Goal: Task Accomplishment & Management: Use online tool/utility

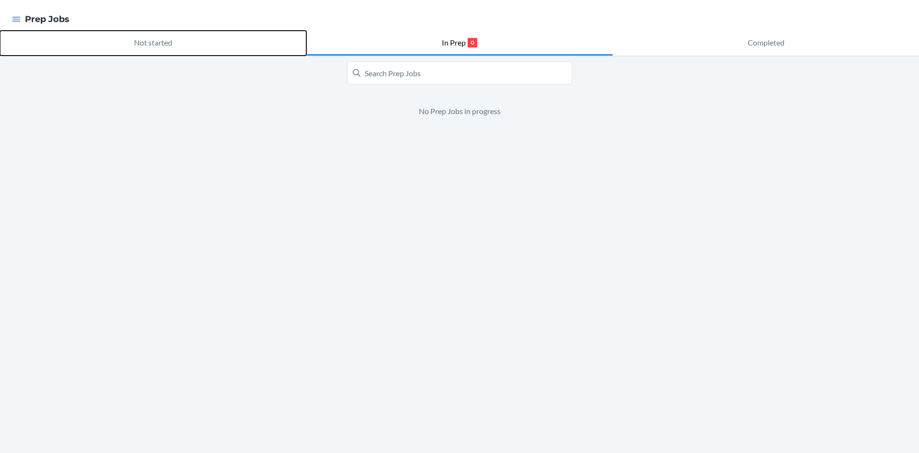
click at [141, 41] on p "Not started" at bounding box center [153, 42] width 38 height 11
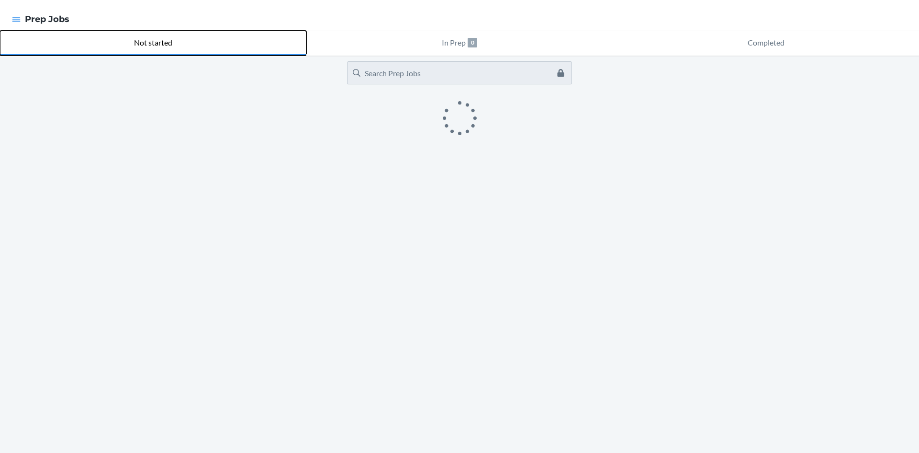
click at [138, 43] on p "Not started" at bounding box center [153, 42] width 38 height 11
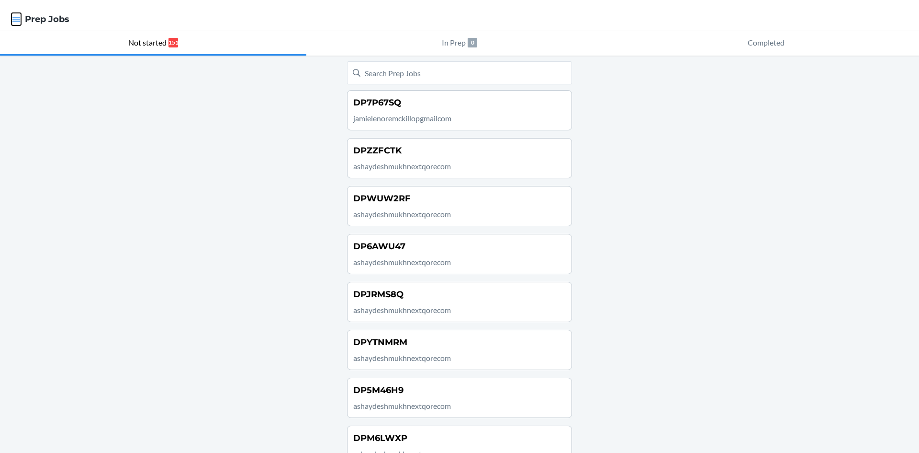
click at [20, 21] on icon "button" at bounding box center [16, 19] width 10 height 10
